Goal: Entertainment & Leisure: Consume media (video, audio)

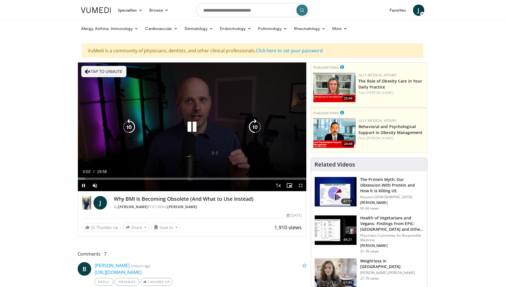
click at [97, 71] on button "Tap to unmute" at bounding box center [103, 71] width 45 height 11
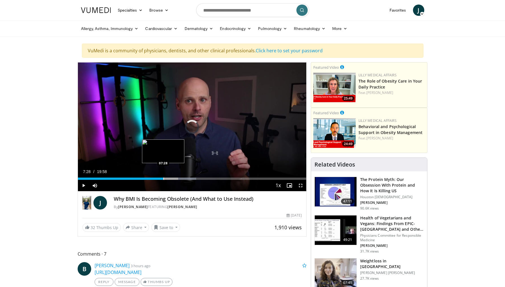
click at [164, 179] on div "Progress Bar" at bounding box center [164, 178] width 1 height 2
click at [156, 177] on div "Progress Bar" at bounding box center [156, 178] width 1 height 2
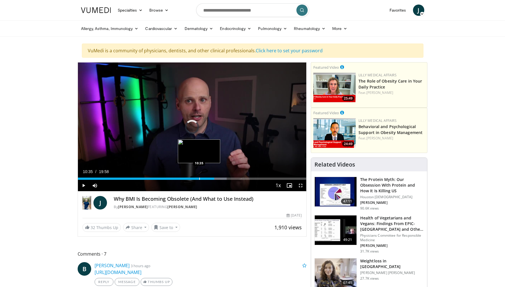
click at [199, 178] on div "Progress Bar" at bounding box center [199, 178] width 1 height 2
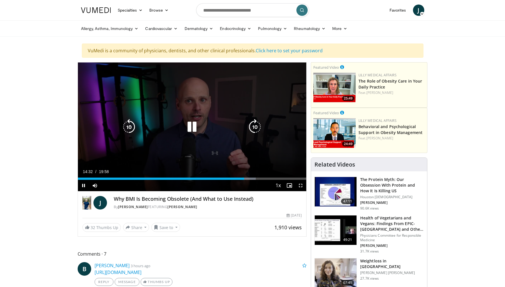
click at [192, 125] on icon "Video Player" at bounding box center [192, 127] width 16 height 16
